Goal: Task Accomplishment & Management: Manage account settings

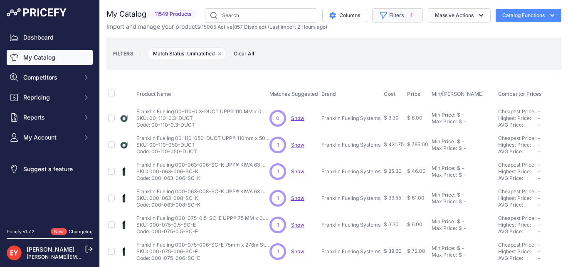
click at [407, 15] on span "1" at bounding box center [411, 15] width 9 height 8
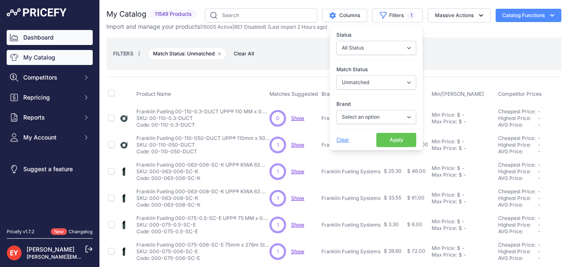
click at [49, 41] on link "Dashboard" at bounding box center [50, 37] width 86 height 15
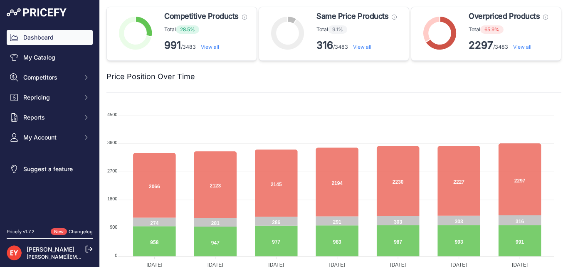
click at [520, 47] on link "View all" at bounding box center [522, 47] width 18 height 6
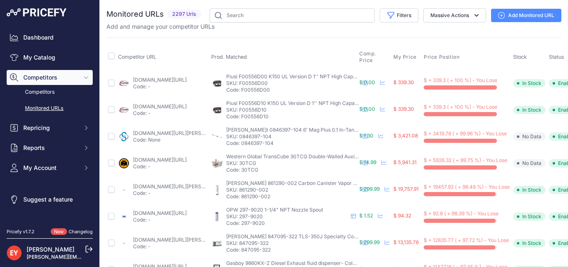
scroll to position [42, 0]
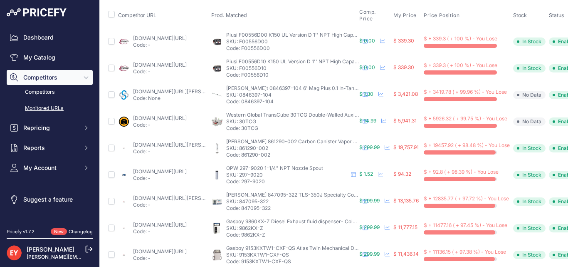
click at [166, 171] on link "jmesales.com/opw-295sc-high-flow-1-1-4-in-nozzle-replacement-parts/?prirule_jds…" at bounding box center [160, 171] width 54 height 6
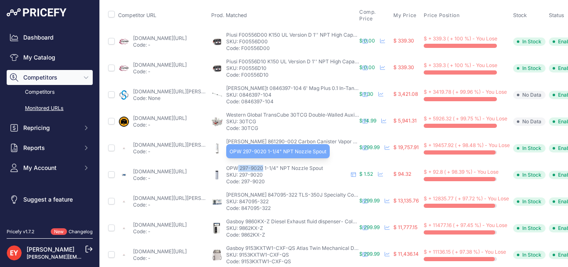
drag, startPoint x: 238, startPoint y: 168, endPoint x: 253, endPoint y: 168, distance: 15.0
click at [262, 168] on span "OPW 297-9020 1-1/4" NPT Nozzle Spout" at bounding box center [274, 168] width 97 height 6
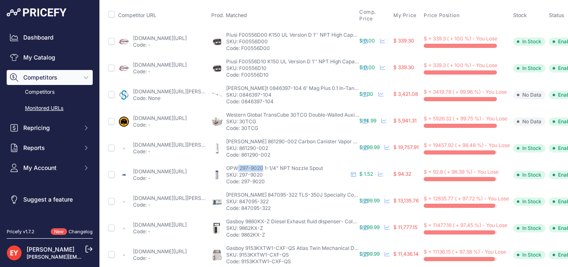
copy span "297-9020"
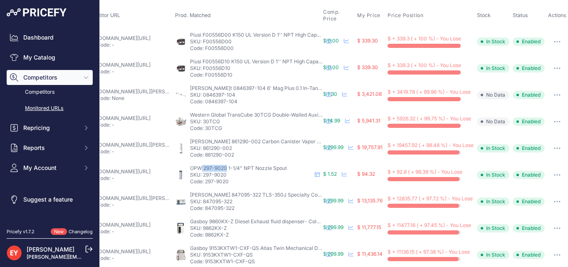
scroll to position [0, 0]
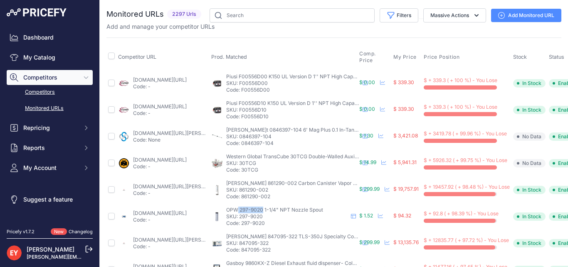
click at [36, 90] on link "Competitors" at bounding box center [50, 92] width 86 height 15
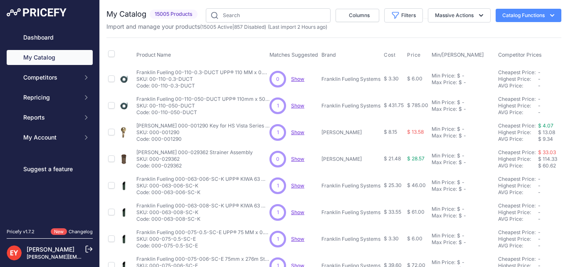
click at [254, 15] on input "text" at bounding box center [268, 15] width 125 height 14
type input "https://dashboard.pricefy.io/monitored-urls?show_overpriced_products=1"
click at [234, 14] on input "text" at bounding box center [268, 15] width 124 height 14
paste input "297-9020"
type input "297-9020"
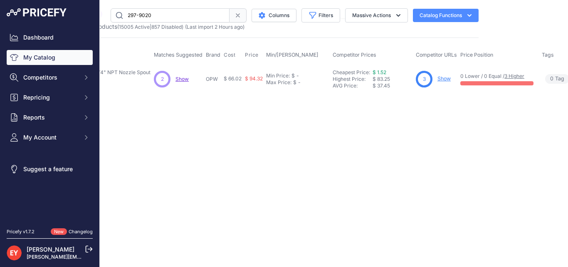
scroll to position [0, 101]
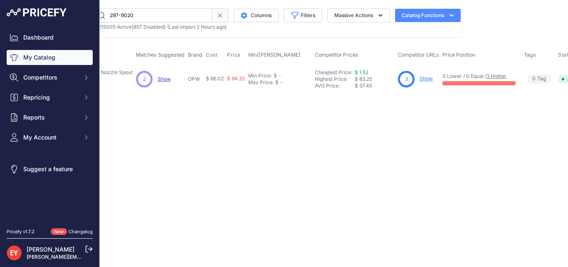
click at [433, 79] on link "Show" at bounding box center [426, 78] width 13 height 6
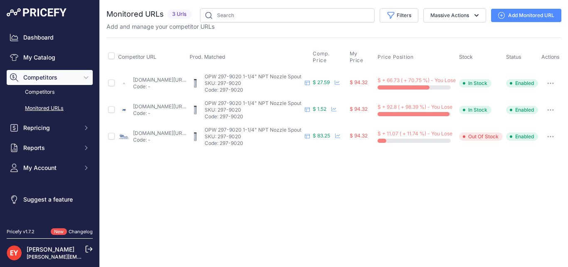
click at [549, 112] on button "button" at bounding box center [550, 110] width 17 height 12
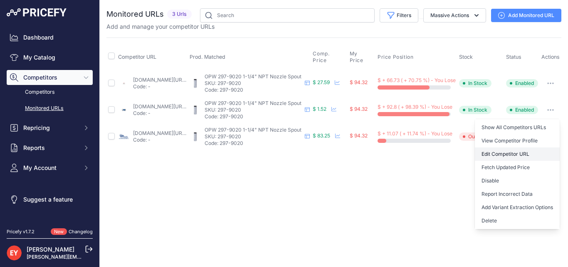
click at [500, 153] on link "Edit Competitor URL" at bounding box center [517, 153] width 85 height 13
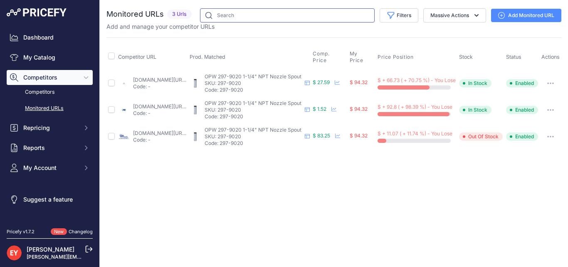
drag, startPoint x: 229, startPoint y: 14, endPoint x: 242, endPoint y: 14, distance: 13.3
click at [229, 14] on input "text" at bounding box center [287, 15] width 175 height 14
type input ".NET"
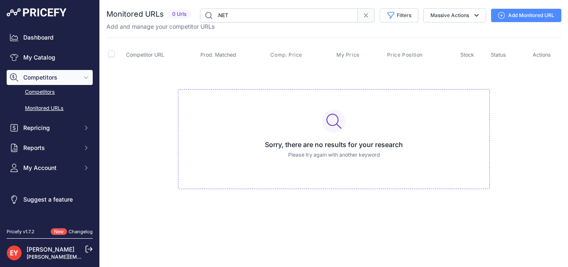
click at [46, 91] on link "Competitors" at bounding box center [50, 92] width 86 height 15
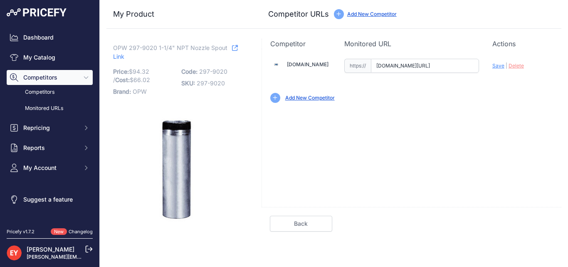
paste input "[URL][DOMAIN_NAME]"
click at [498, 67] on span "Save" at bounding box center [498, 65] width 12 height 6
type input "https://www.jmesales.com/checkout?prirule_jdsnikfkfjsd=3888"
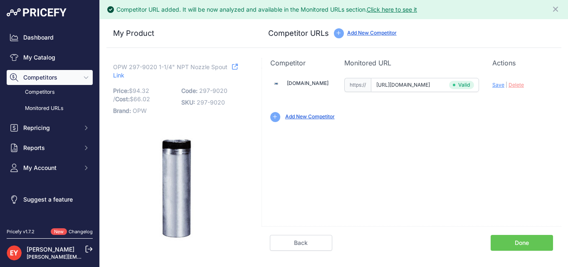
click at [516, 243] on link "Done" at bounding box center [522, 243] width 62 height 16
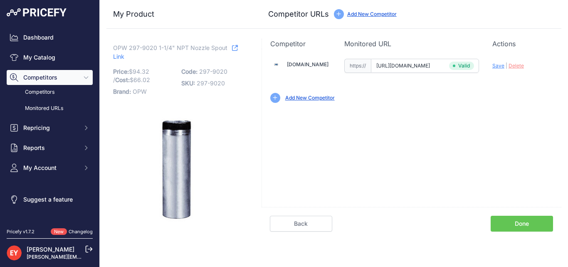
click at [504, 220] on link "Done" at bounding box center [522, 223] width 62 height 16
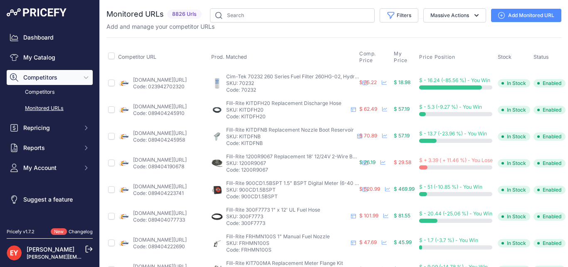
click at [294, 48] on th "Prod. Matched" at bounding box center [284, 56] width 148 height 25
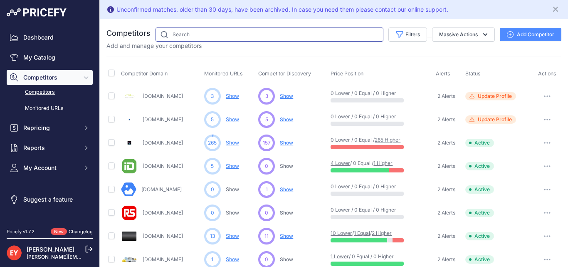
click at [199, 37] on input "text" at bounding box center [270, 34] width 228 height 14
click at [197, 35] on input "text" at bounding box center [270, 34] width 228 height 14
type input "B"
type input ".net"
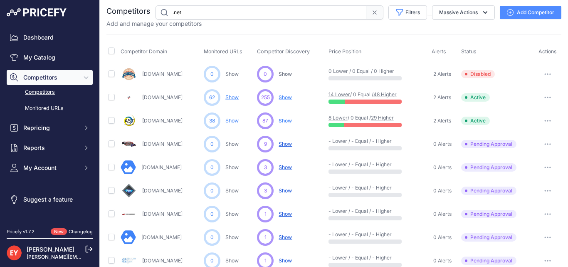
scroll to position [16, 0]
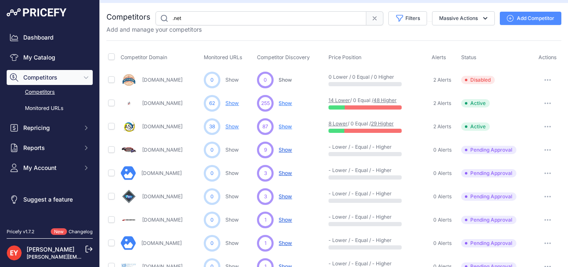
click at [168, 104] on link "[DOMAIN_NAME]" at bounding box center [162, 103] width 40 height 6
